Goal: Task Accomplishment & Management: Complete application form

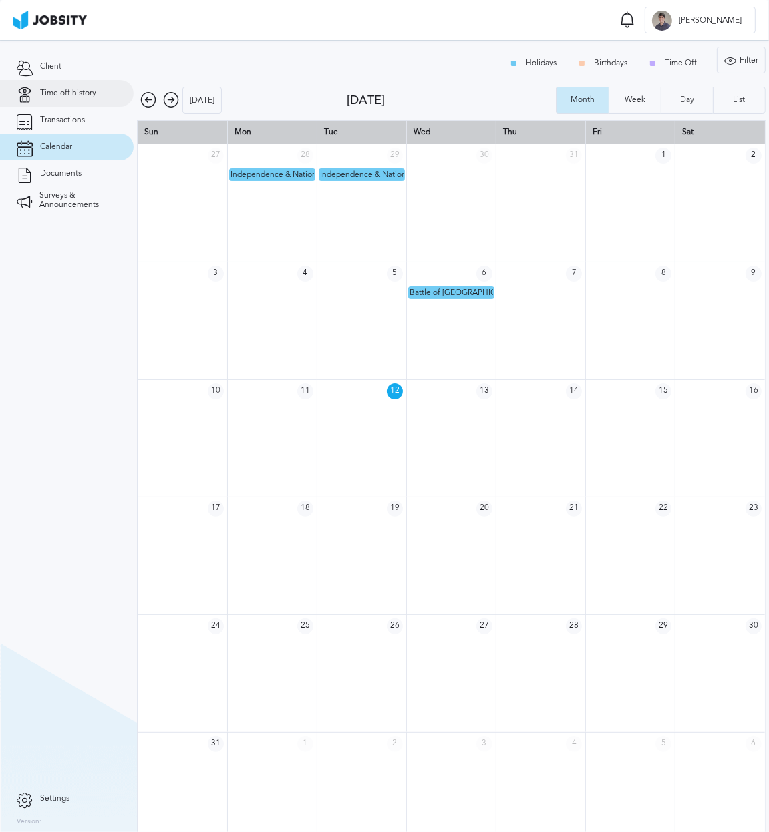
click at [66, 97] on span "Time off history" at bounding box center [68, 93] width 56 height 9
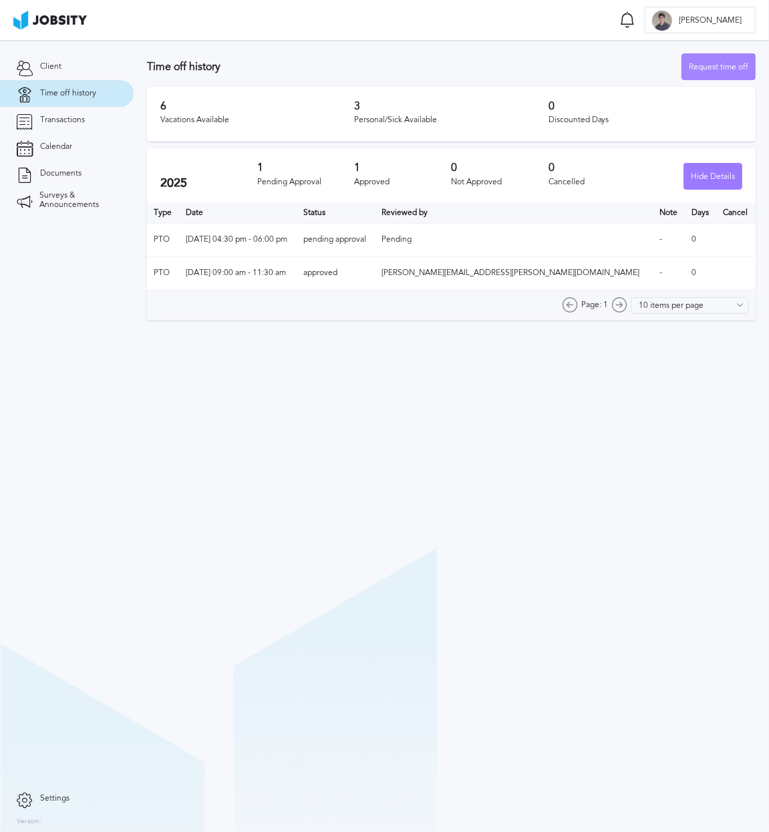
click at [703, 62] on div "Request time off" at bounding box center [718, 67] width 73 height 27
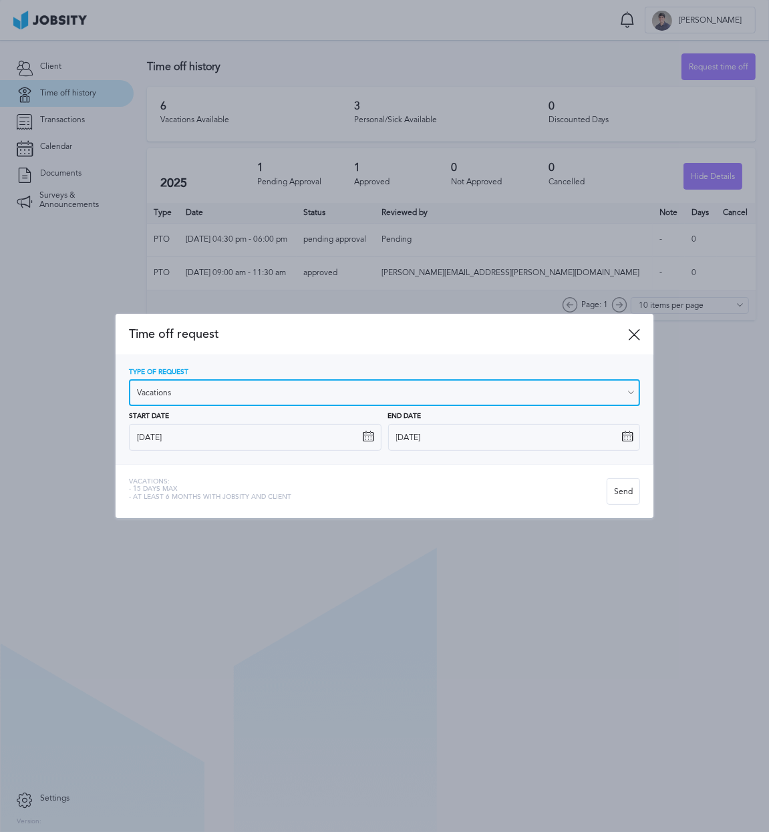
click at [289, 394] on input "Vacations" at bounding box center [385, 392] width 512 height 27
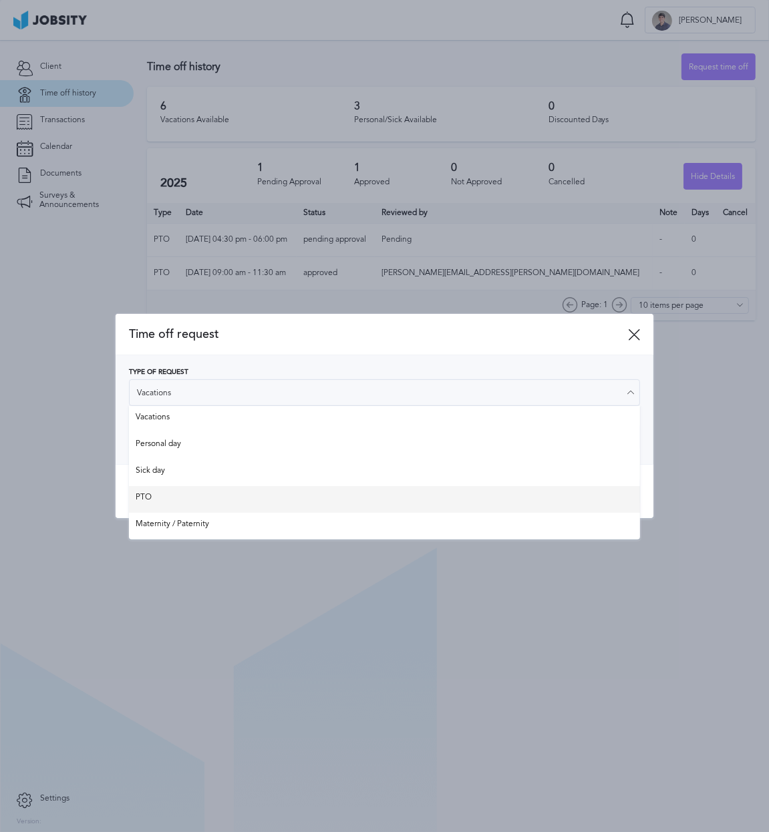
type input "PTO"
click at [160, 498] on div "Time off request Type of Request PTO Vacations Personal day Sick day PTO Matern…" at bounding box center [385, 416] width 538 height 204
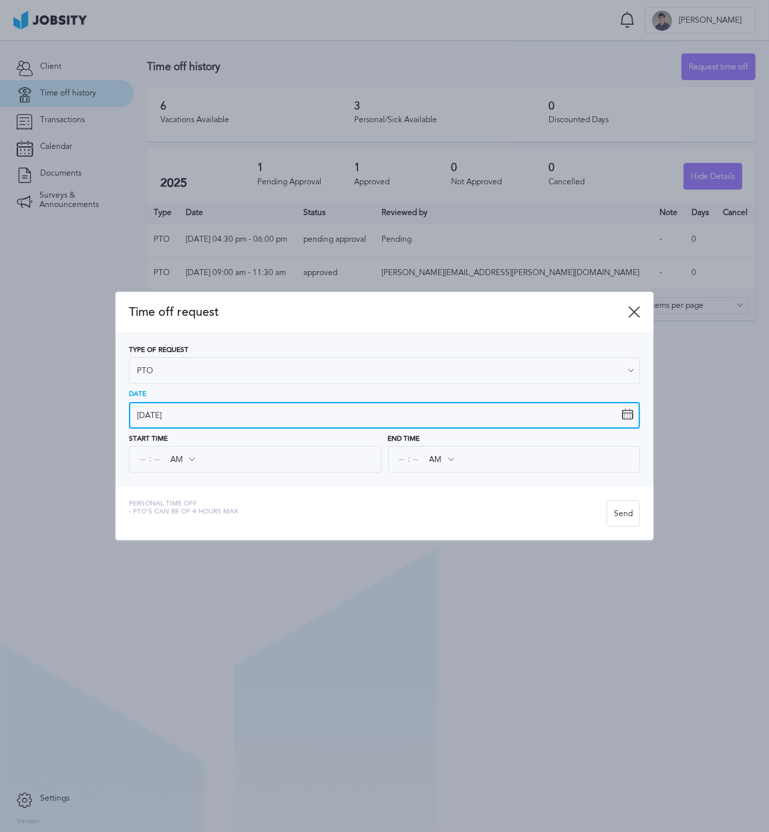
click at [209, 414] on input "[DATE]" at bounding box center [385, 415] width 512 height 27
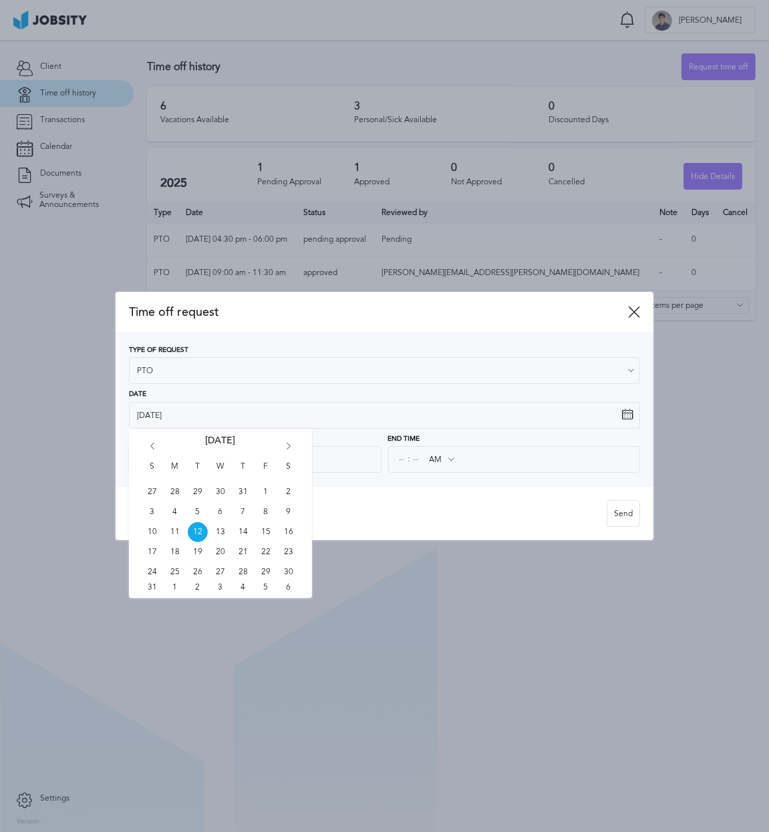
drag, startPoint x: 220, startPoint y: 528, endPoint x: 248, endPoint y: 528, distance: 28.1
click at [220, 528] on span "13" at bounding box center [220, 532] width 20 height 20
type input "[DATE]"
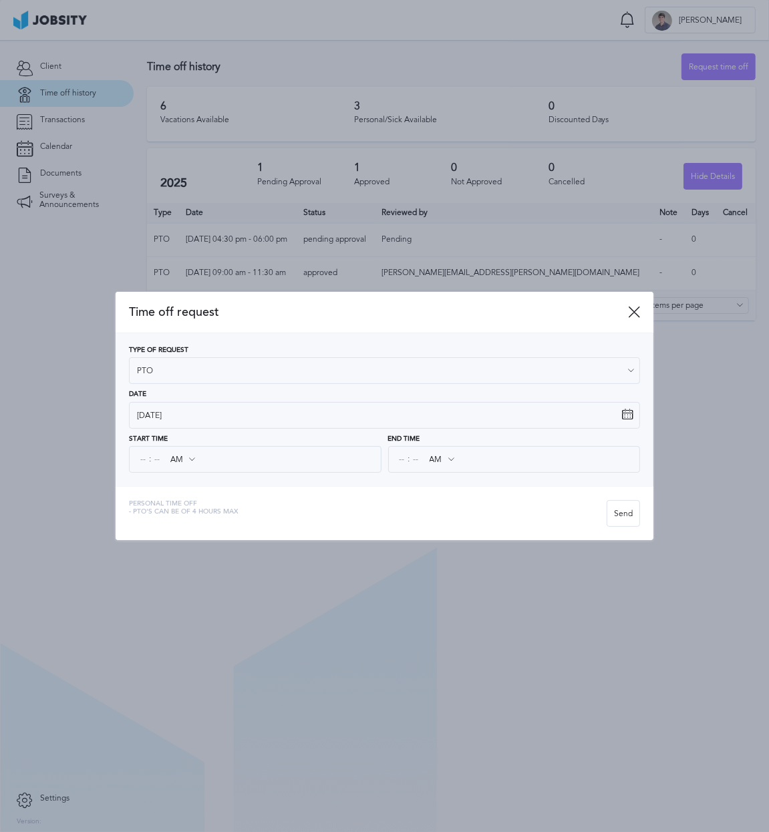
click at [193, 458] on icon at bounding box center [192, 460] width 12 height 12
click at [190, 462] on icon at bounding box center [192, 460] width 12 height 12
click at [163, 459] on input "AM" at bounding box center [182, 460] width 39 height 24
type input "PM"
click at [174, 511] on div "Time off request Type of Request PTO Vacations Personal day Sick day PTO Matern…" at bounding box center [385, 416] width 538 height 248
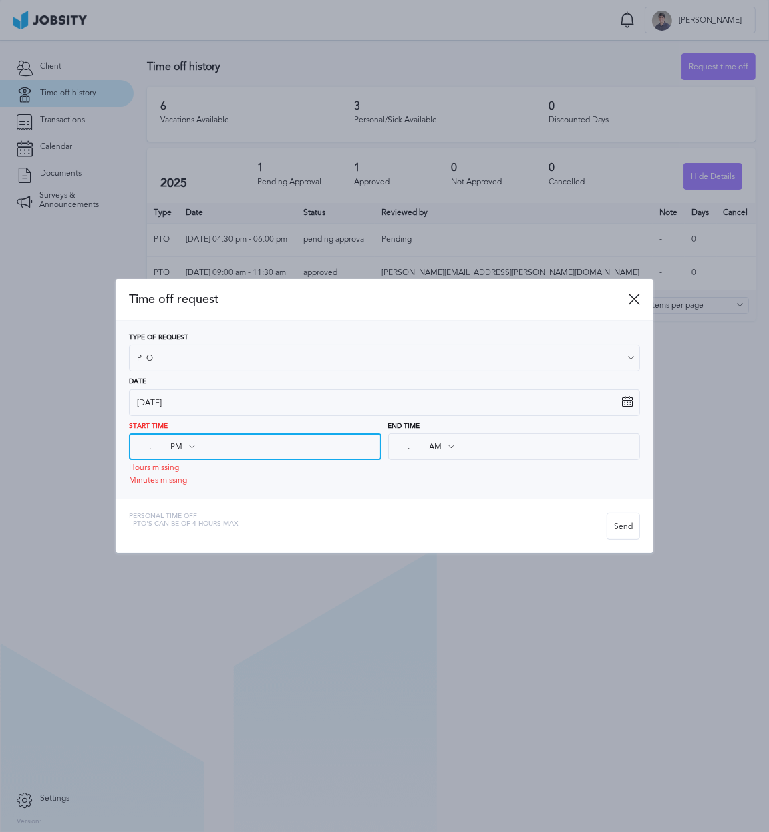
click at [141, 449] on input at bounding box center [143, 447] width 12 height 24
type input "02"
click at [163, 450] on input "PM" at bounding box center [182, 447] width 39 height 24
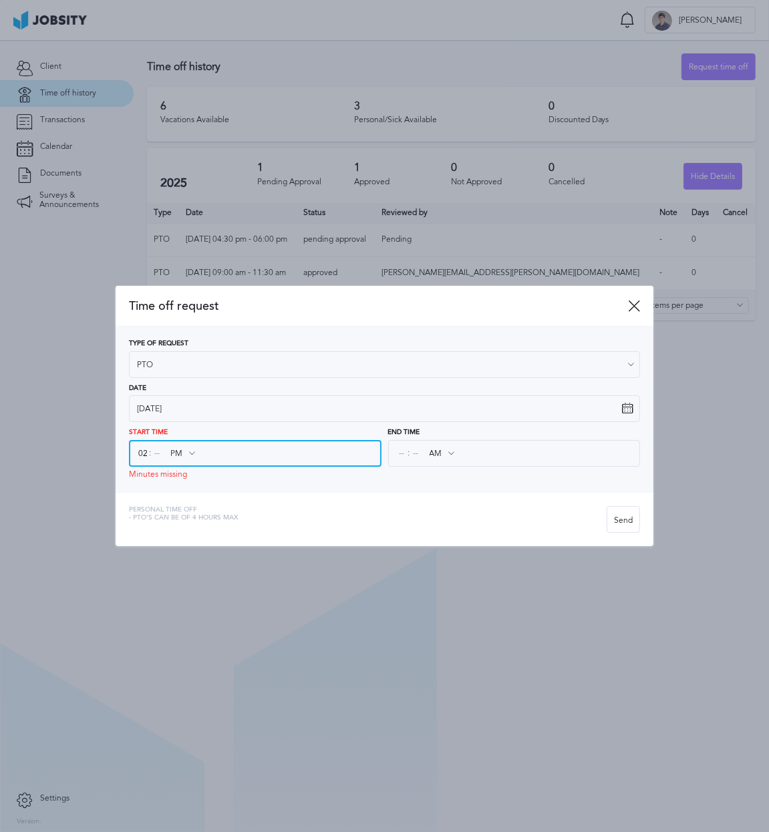
click at [151, 461] on input at bounding box center [157, 454] width 12 height 24
type input "15"
click at [267, 484] on div "Type of Request PTO Vacations Personal day Sick day PTO Maternity / Paternity D…" at bounding box center [385, 410] width 538 height 166
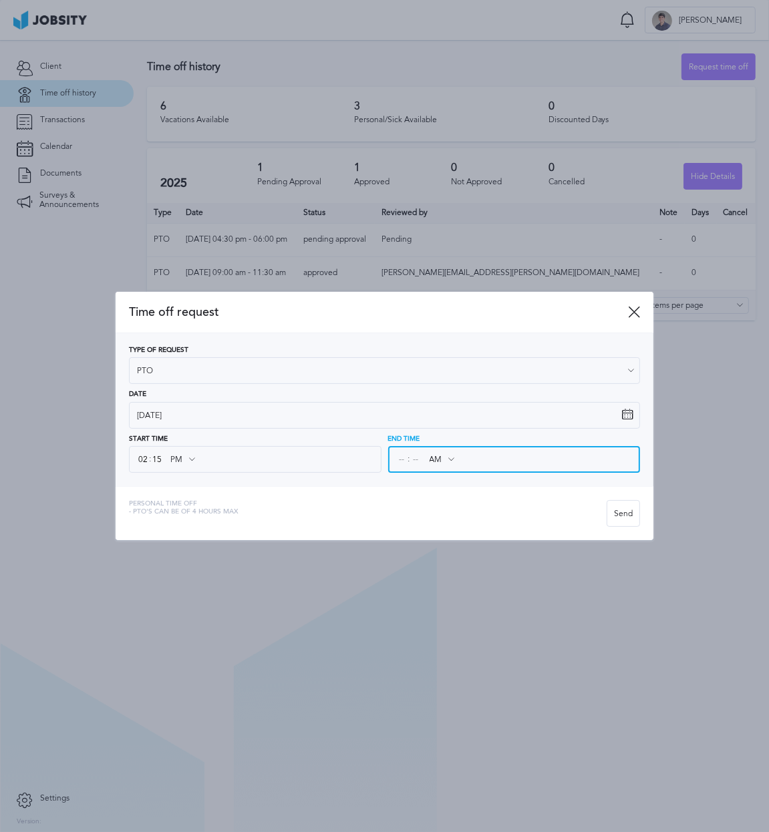
click at [399, 460] on input at bounding box center [402, 460] width 12 height 24
click at [446, 460] on div ": AM AM PM" at bounding box center [514, 459] width 252 height 27
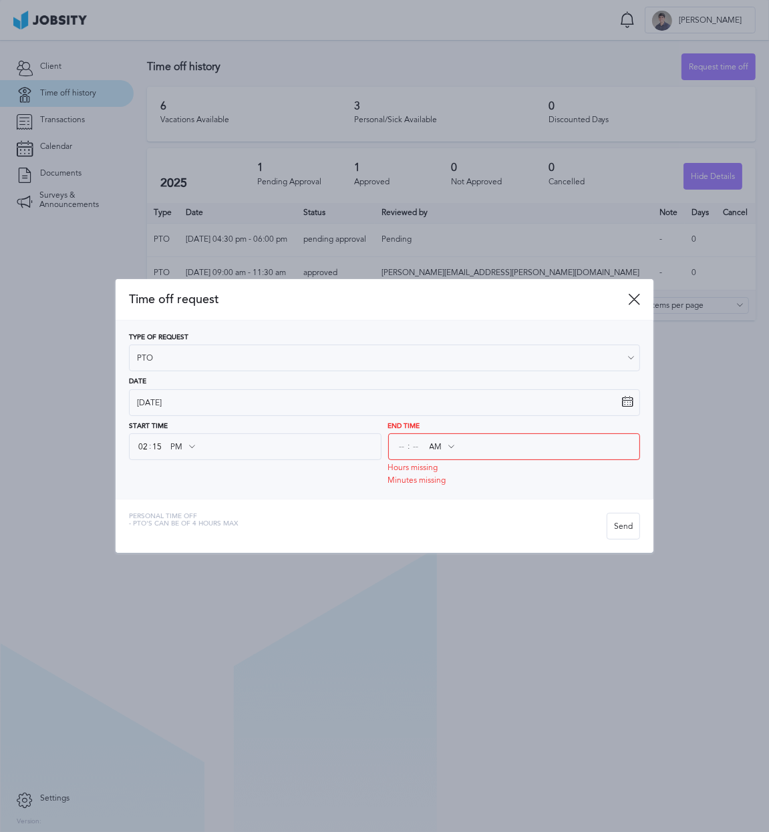
click at [448, 444] on icon at bounding box center [451, 447] width 12 height 12
click at [454, 447] on icon at bounding box center [451, 447] width 12 height 12
click at [451, 450] on icon at bounding box center [451, 447] width 12 height 12
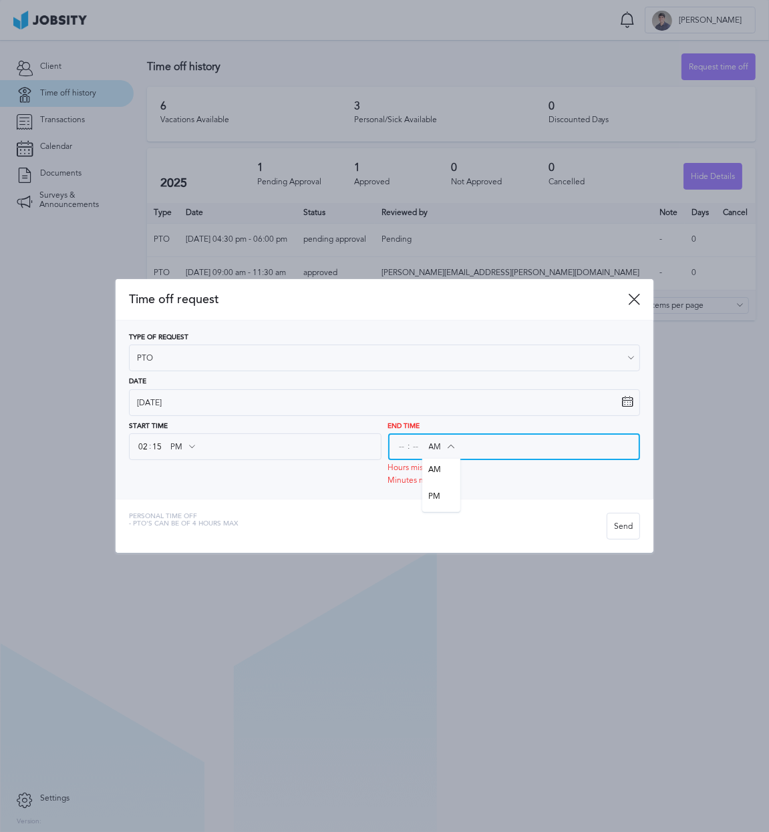
click at [438, 446] on input "AM" at bounding box center [441, 447] width 39 height 24
type input "PM"
click at [446, 494] on div "Type of Request PTO Vacations Personal day Sick day PTO Maternity / Paternity D…" at bounding box center [385, 410] width 538 height 178
drag, startPoint x: 399, startPoint y: 448, endPoint x: 405, endPoint y: 454, distance: 8.0
click at [399, 449] on input at bounding box center [402, 447] width 12 height 24
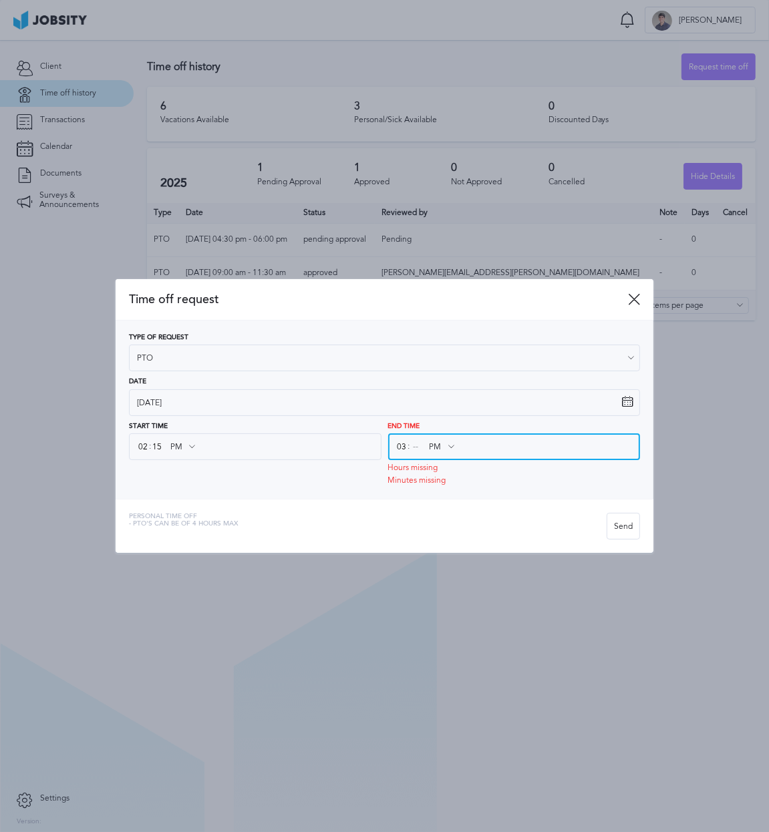
type input "03"
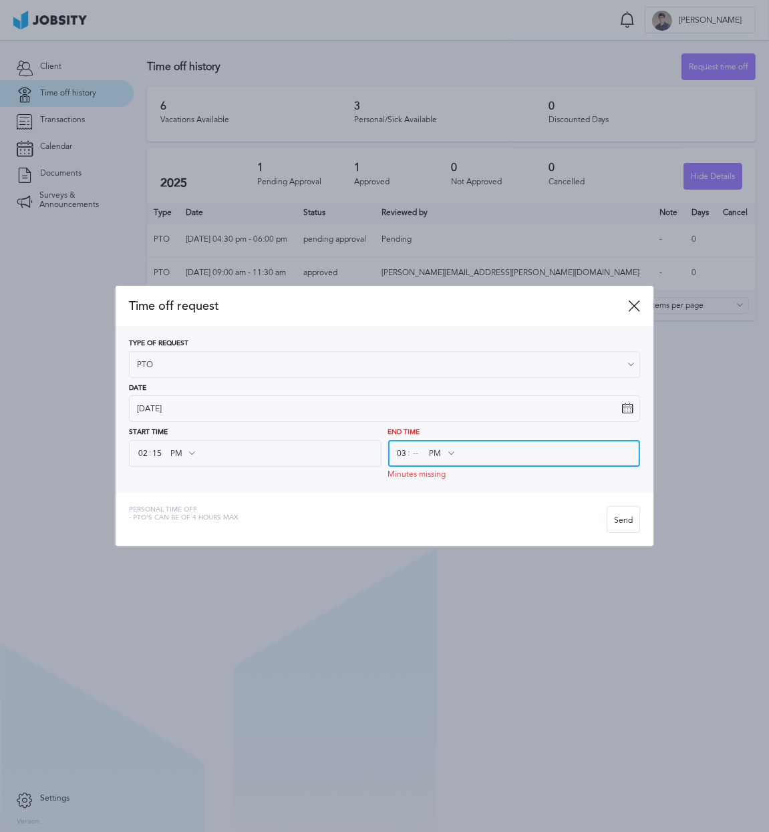
click at [417, 443] on input at bounding box center [416, 454] width 12 height 24
type input "30"
click at [532, 492] on div "Time off request Type of Request PTO Vacations Personal day Sick day PTO Matern…" at bounding box center [385, 416] width 538 height 261
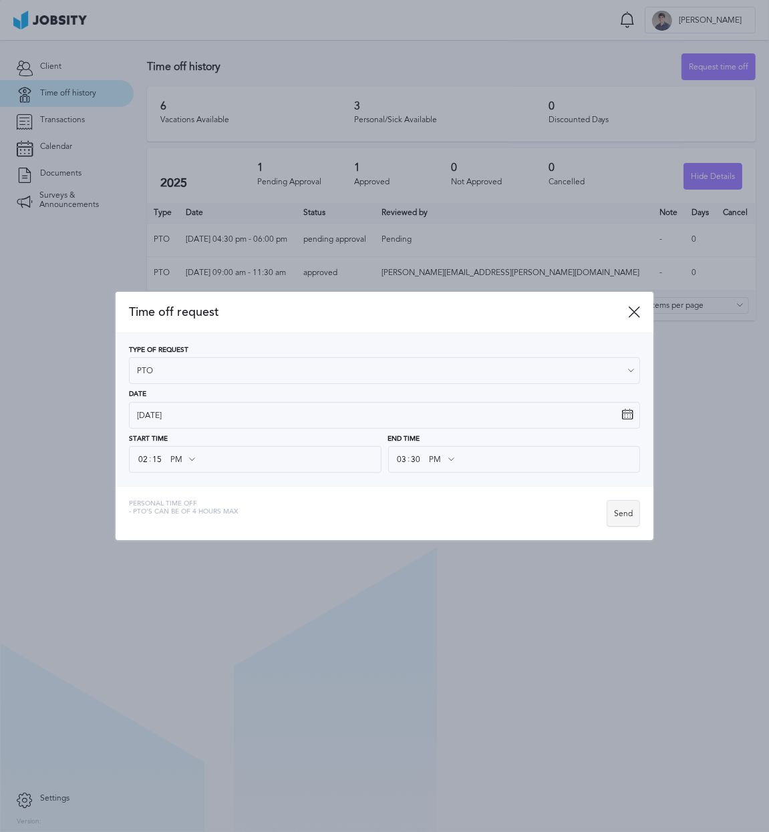
click at [623, 512] on div "Send" at bounding box center [623, 514] width 32 height 27
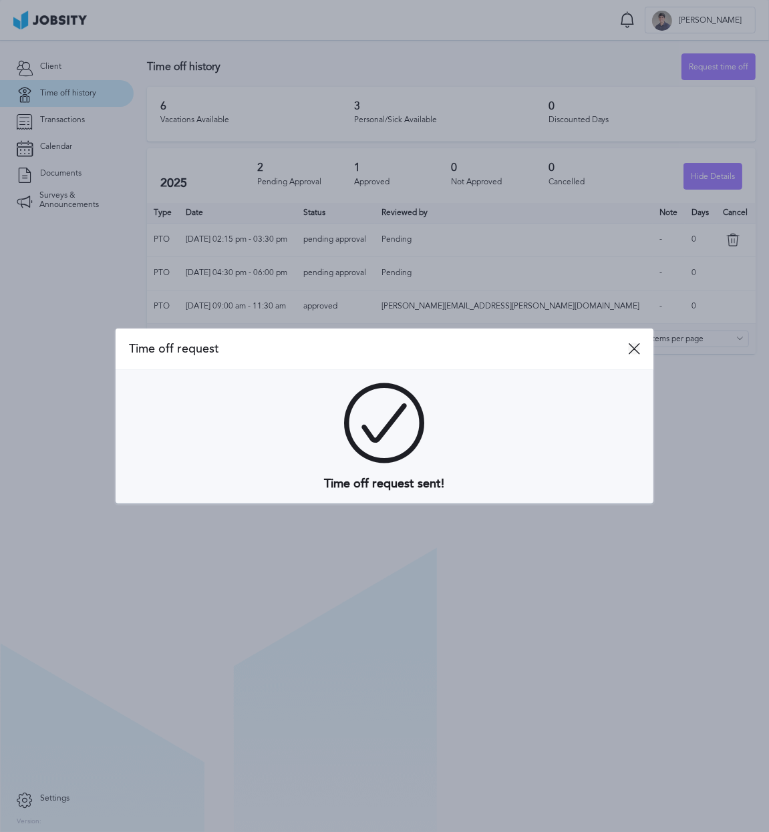
click at [637, 351] on icon at bounding box center [634, 349] width 12 height 12
